Goal: Information Seeking & Learning: Learn about a topic

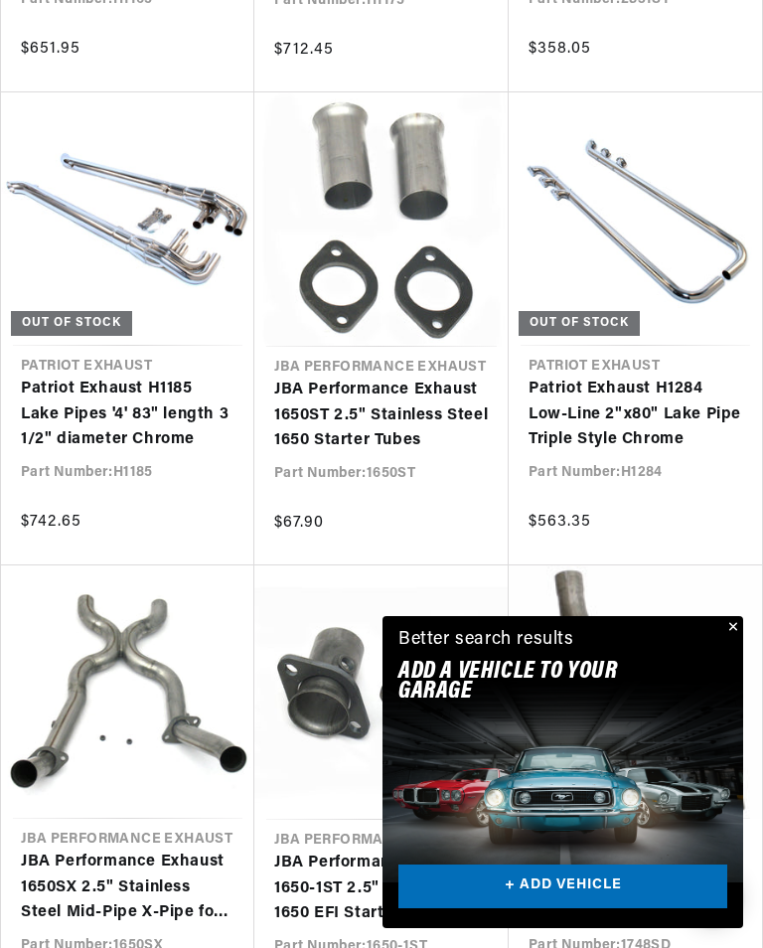
scroll to position [1695, 0]
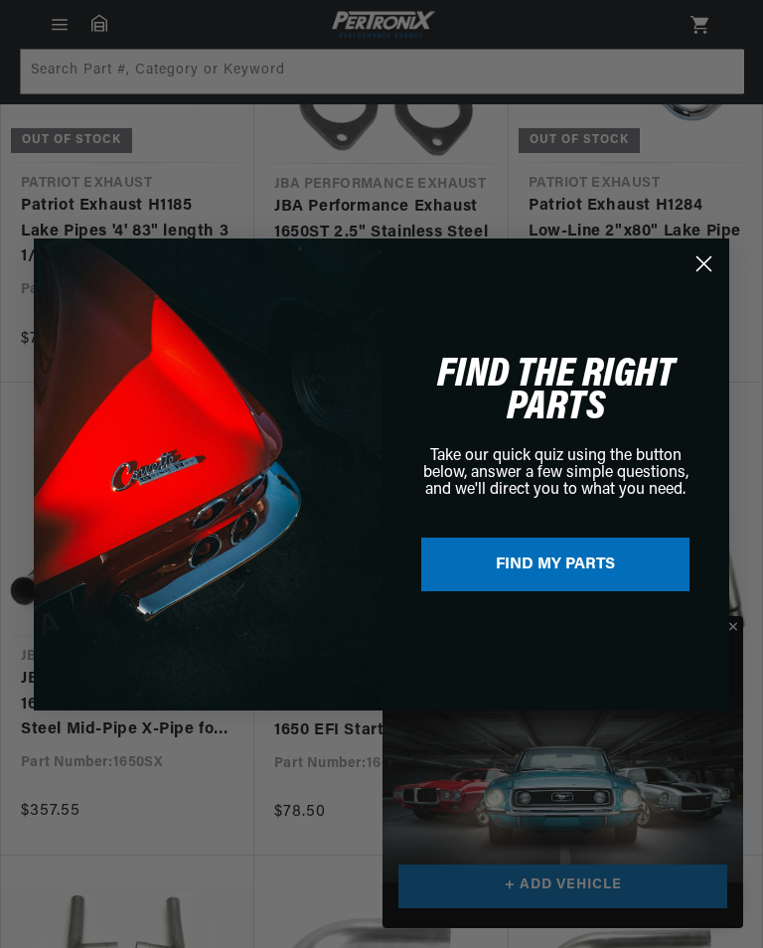
click at [710, 279] on circle "Close dialog" at bounding box center [703, 262] width 33 height 33
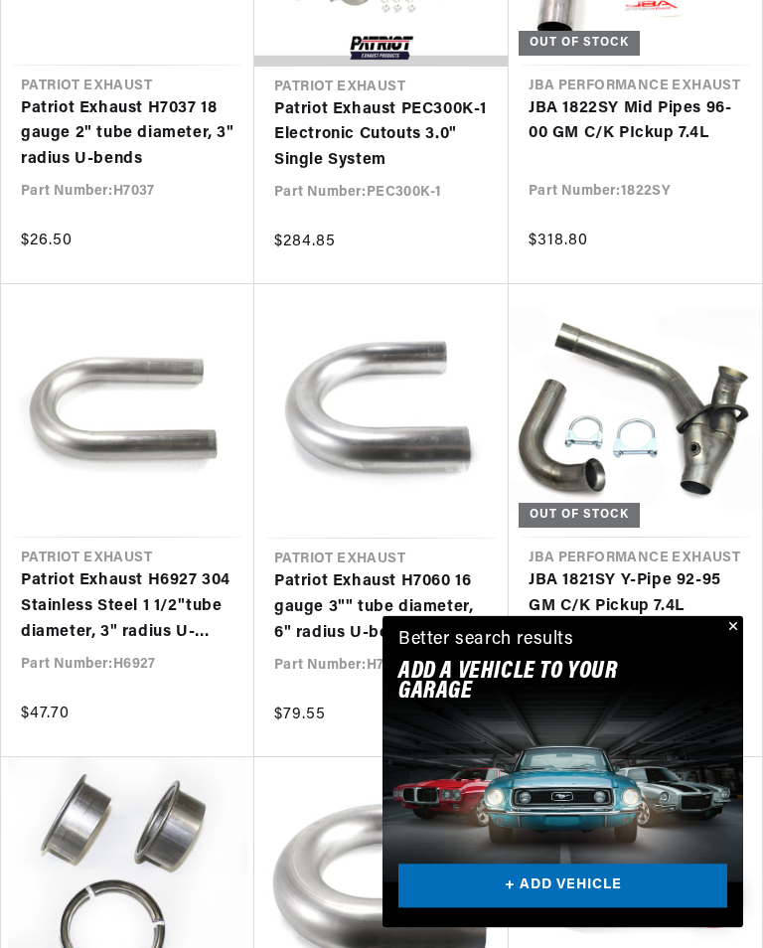
scroll to position [3582, 0]
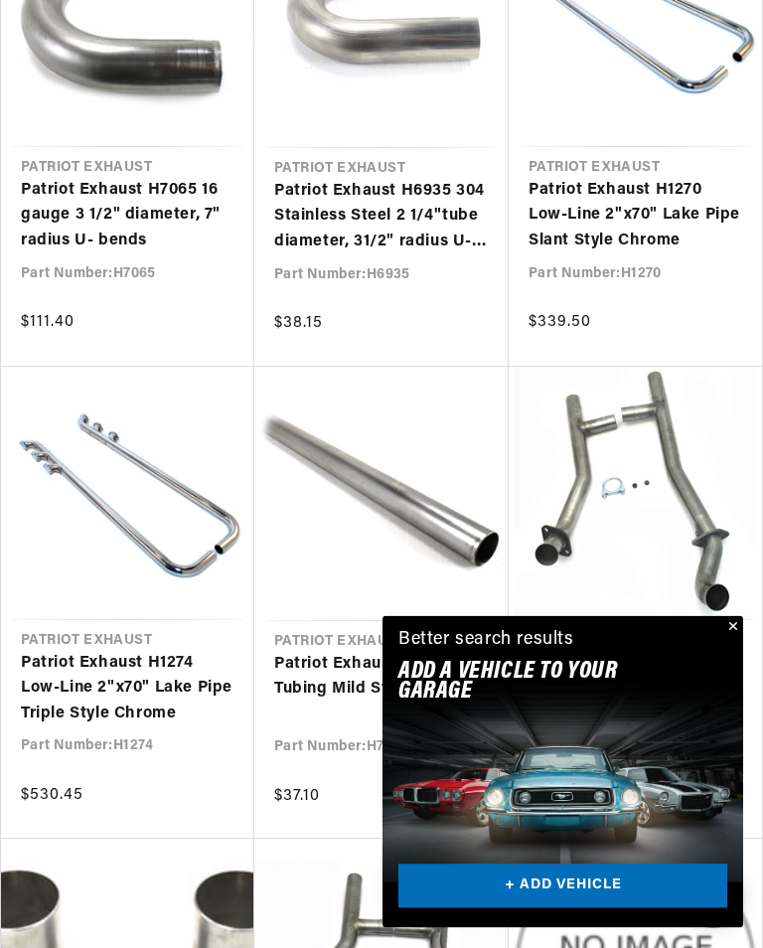
scroll to position [7149, 0]
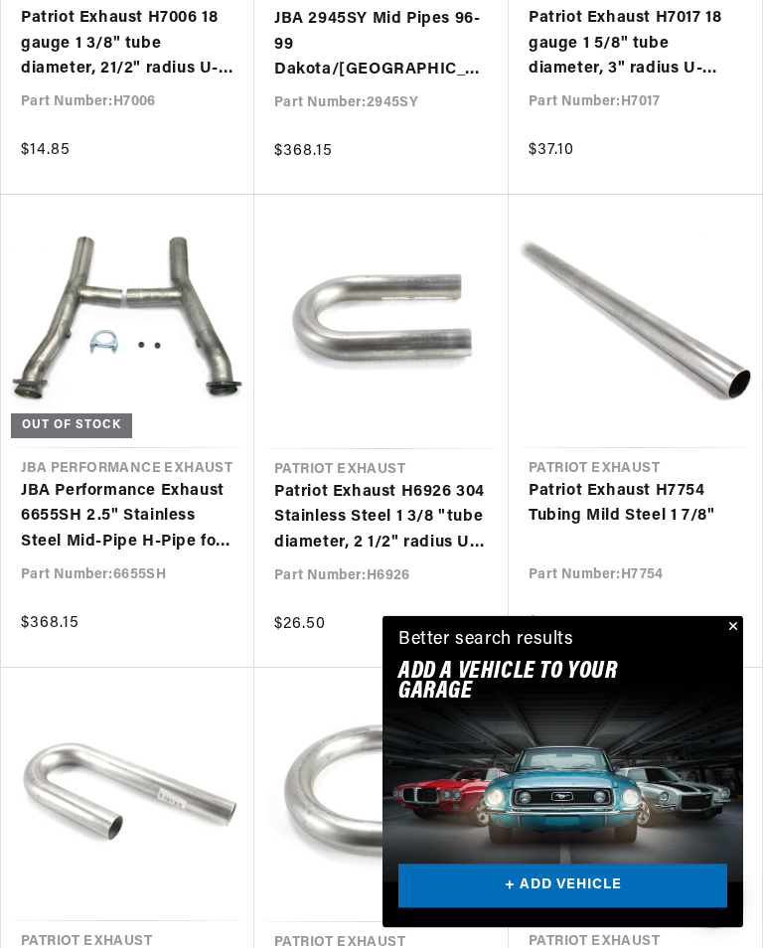
scroll to position [9163, 0]
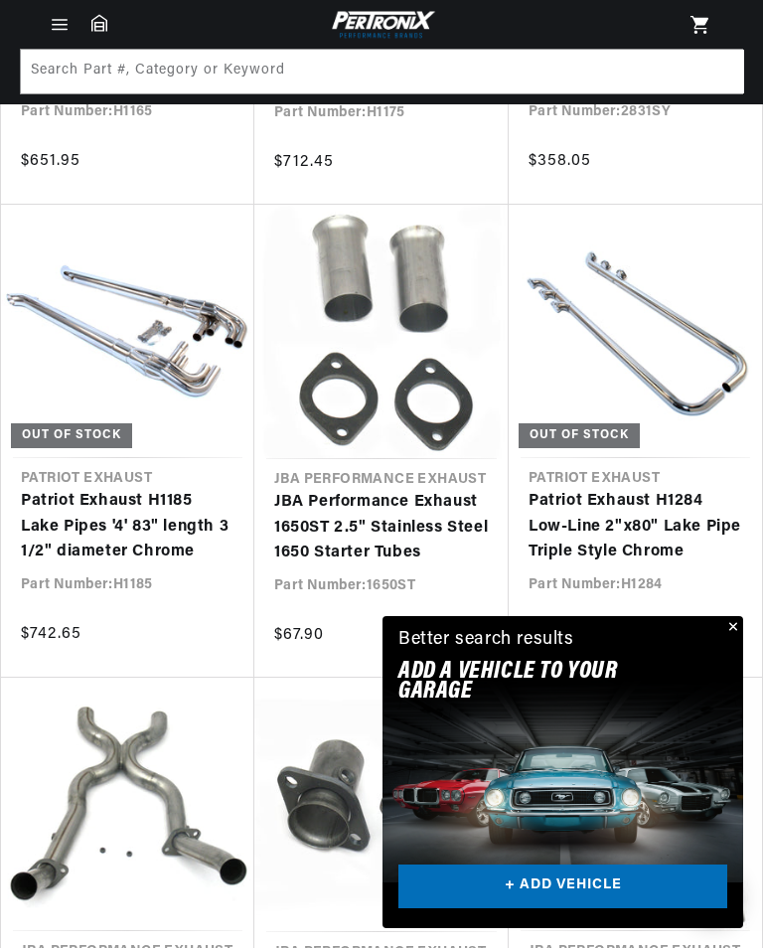
click at [408, 525] on link "JBA Performance Exhaust 1650ST 2.5" Stainless Steel 1650 Starter Tubes" at bounding box center [381, 528] width 215 height 76
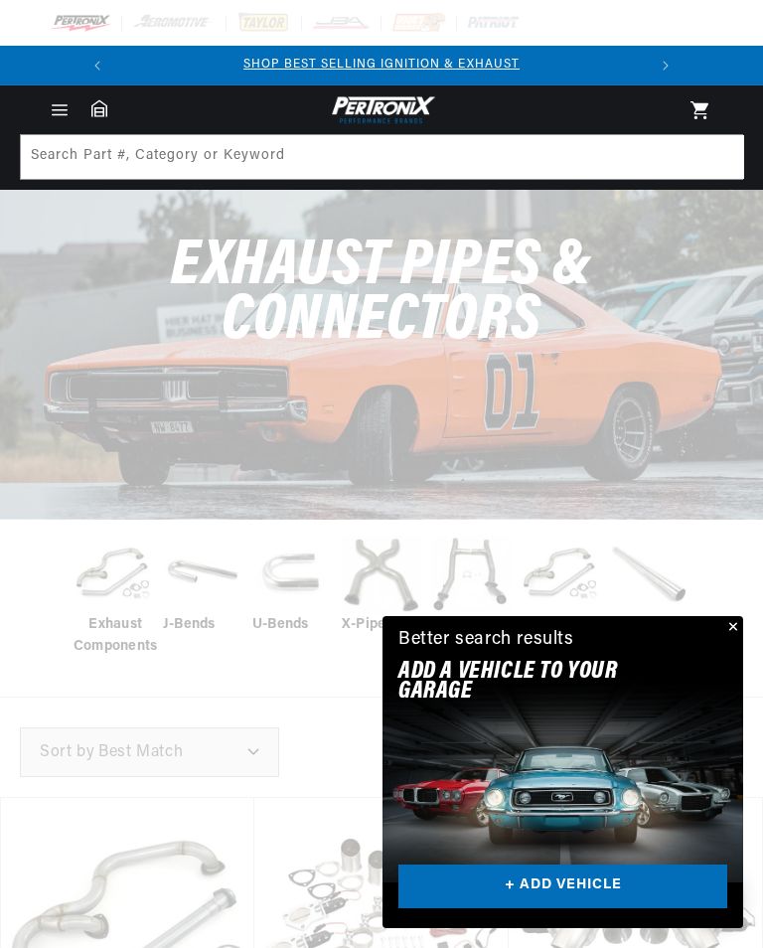
scroll to position [9330, 0]
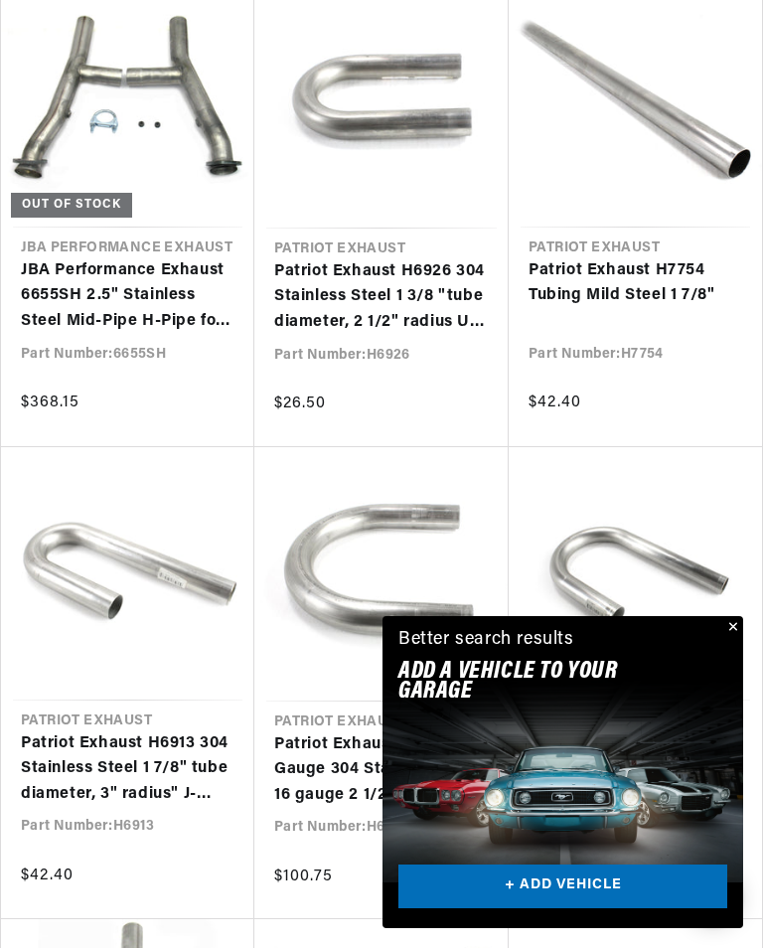
scroll to position [0, 526]
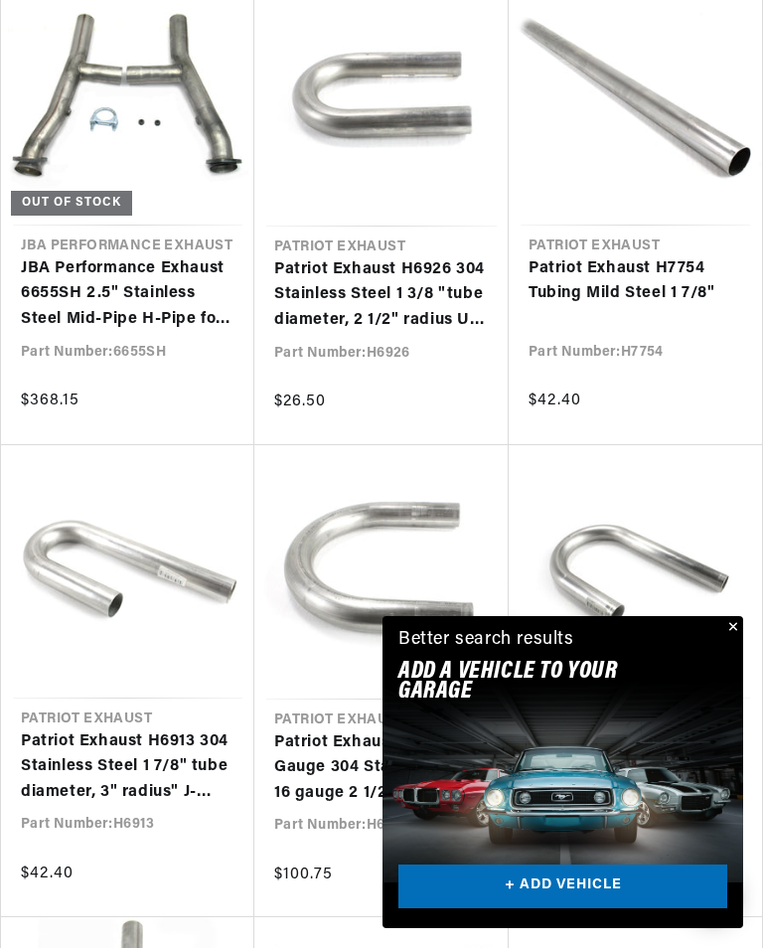
click at [742, 729] on link "Patriot Exhaust H6911 304 Stainless Steel 1 3/4" tube diameter, 4" radius J-Ben…" at bounding box center [635, 767] width 214 height 76
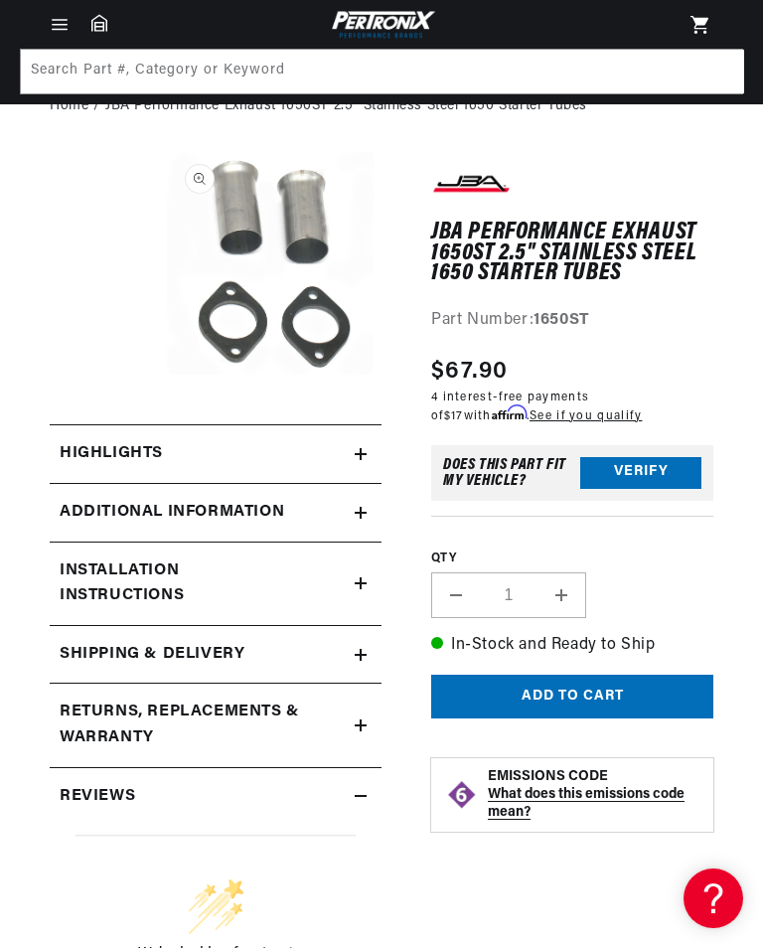
scroll to position [99, 0]
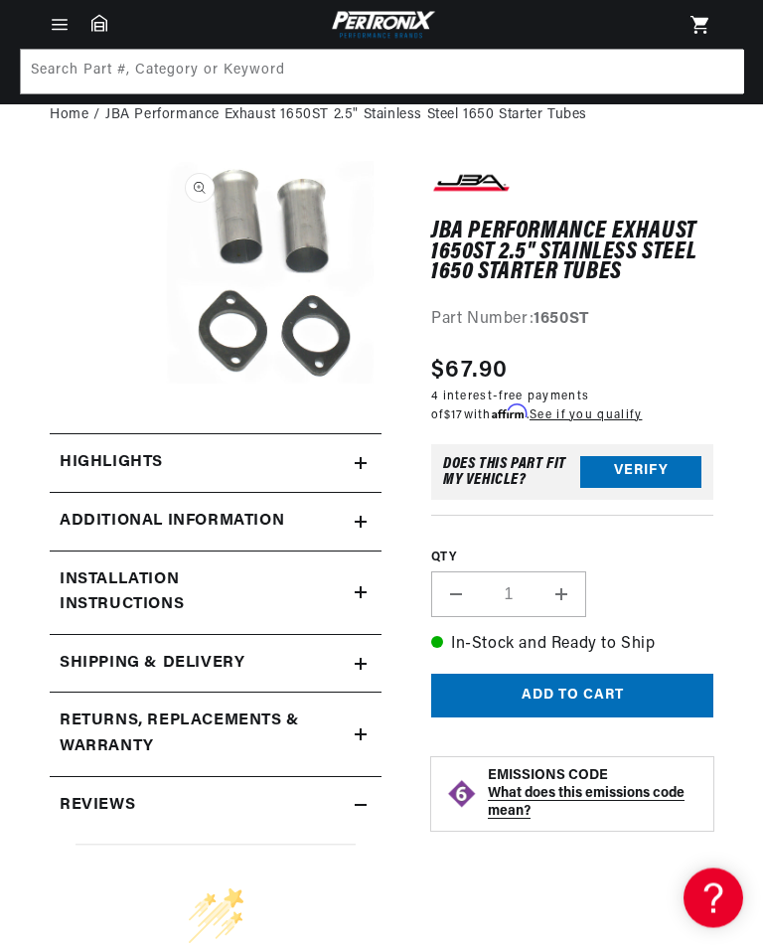
click at [267, 527] on h2 "Additional Information" at bounding box center [172, 523] width 225 height 26
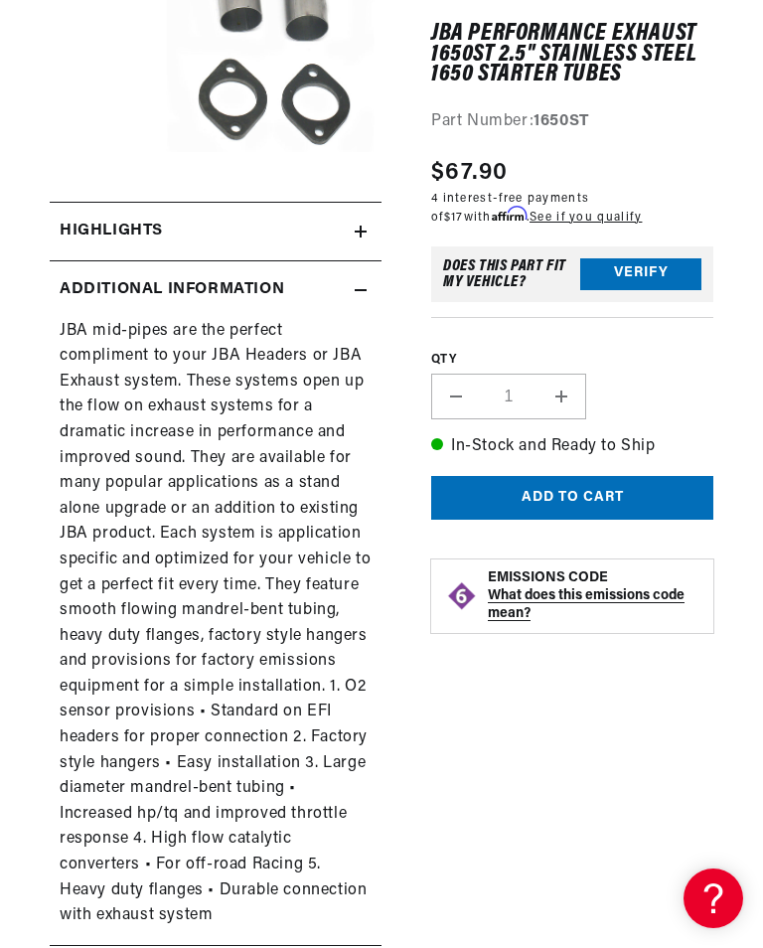
scroll to position [0, 0]
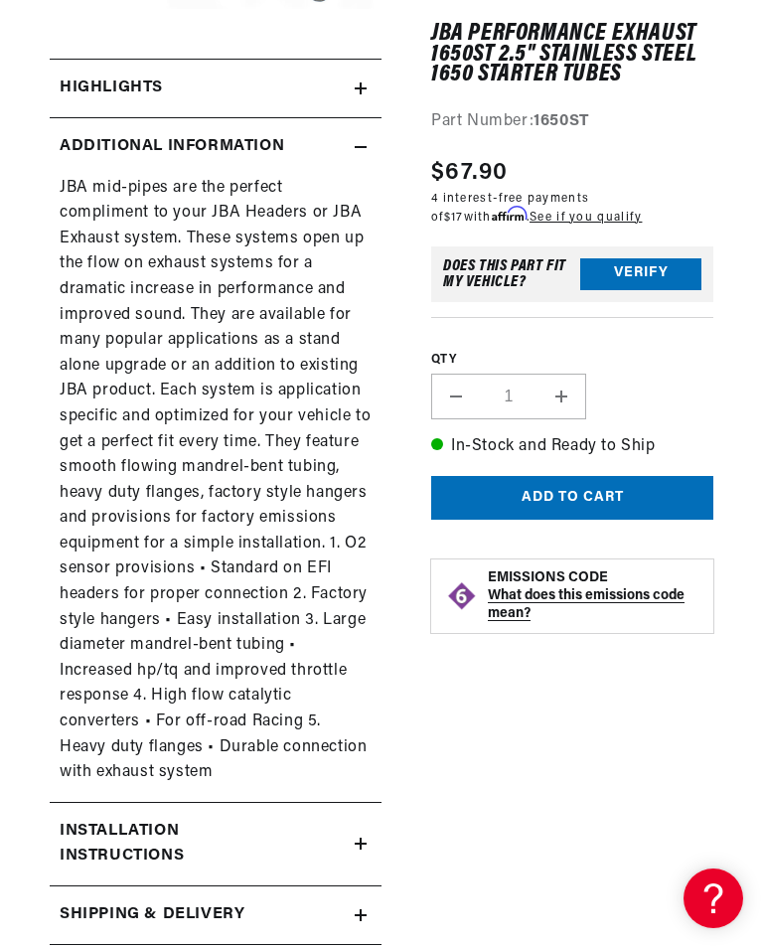
click at [169, 819] on h2 "Installation instructions" at bounding box center [182, 844] width 245 height 51
